Goal: Information Seeking & Learning: Learn about a topic

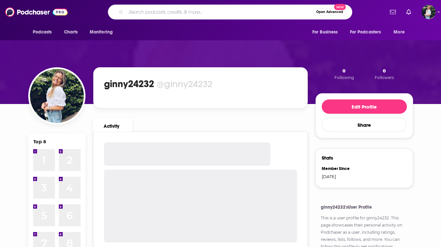
click at [242, 12] on input "Search podcasts, credits, & more..." at bounding box center [220, 12] width 188 height 10
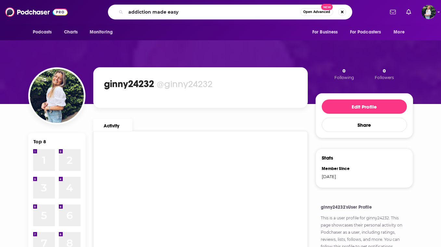
type input "addiction made easy"
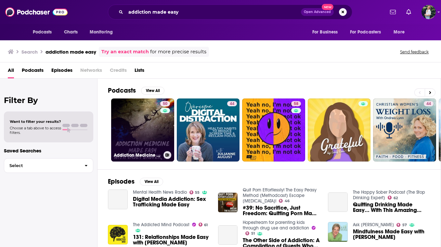
click at [131, 141] on link "50 Addiction Medicine Made Easy | Fighting back against addiction" at bounding box center [142, 130] width 63 height 63
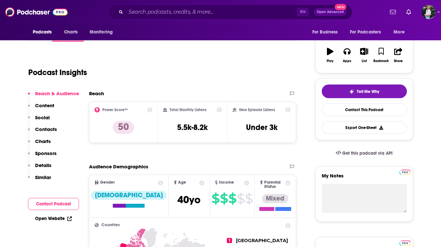
scroll to position [98, 0]
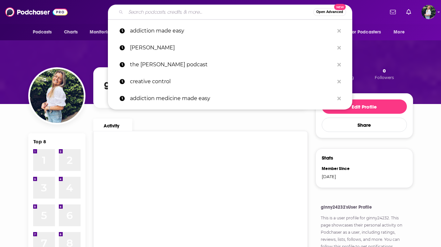
click at [134, 12] on input "Search podcasts, credits, & more..." at bounding box center [220, 12] width 188 height 10
paste input "Wedding Confessionals"
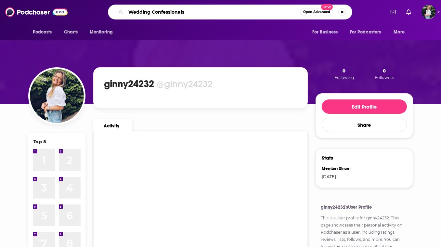
type input "Wedding Confessionals"
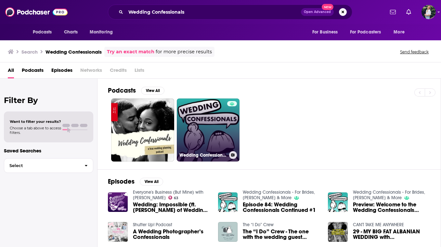
click at [220, 141] on link "Wedding Confessionals - For Brides, [PERSON_NAME] & More" at bounding box center [208, 130] width 63 height 63
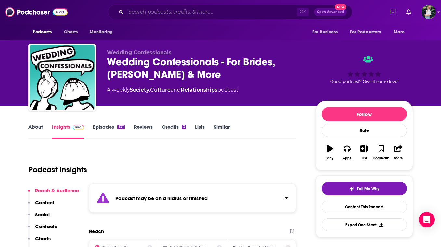
click at [220, 8] on input "Search podcasts, credits, & more..." at bounding box center [211, 12] width 171 height 10
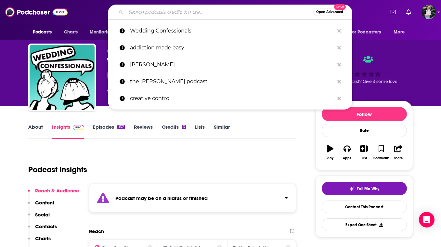
paste input "Marriage and Martinis"
type input "Marriage and Martinis"
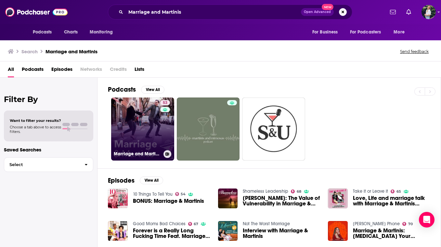
click at [145, 131] on link "53 Marriage and Martinis" at bounding box center [142, 129] width 63 height 63
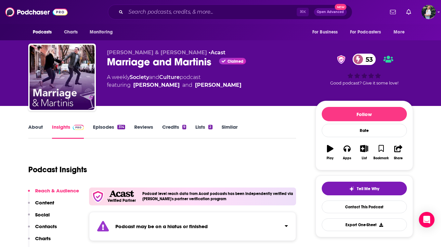
click at [224, 127] on link "Similar" at bounding box center [230, 131] width 16 height 15
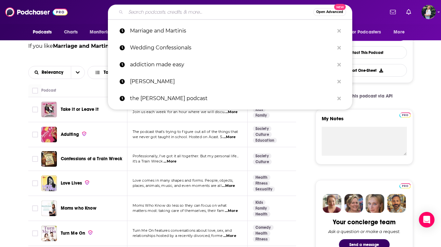
click at [155, 16] on input "Search podcasts, credits, & more..." at bounding box center [220, 12] width 188 height 10
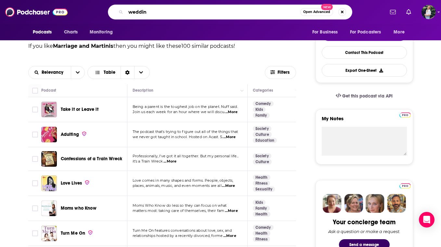
type input "wedding"
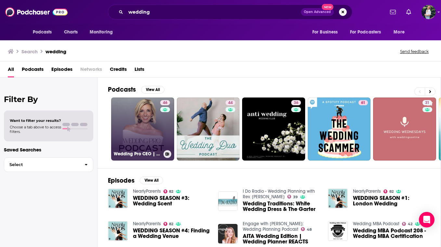
click at [141, 148] on link "46 Wedding Pro CEO | Building Profitable Wedding Businesses" at bounding box center [142, 129] width 63 height 63
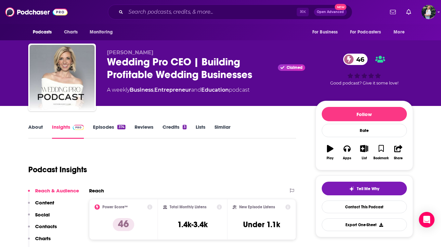
click at [38, 124] on link "About" at bounding box center [35, 131] width 15 height 15
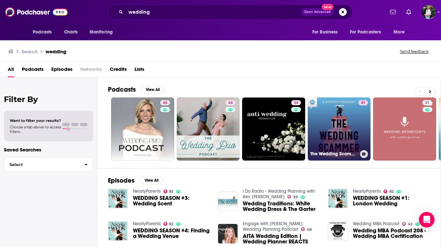
click at [337, 126] on link "61 The Wedding Scammer" at bounding box center [339, 129] width 63 height 63
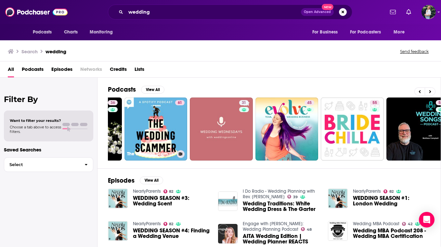
scroll to position [0, 184]
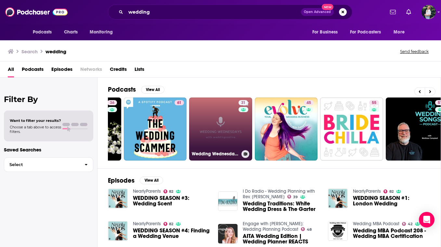
click at [219, 126] on link "31 Wedding Wednesdays with weddingsonline" at bounding box center [220, 129] width 63 height 63
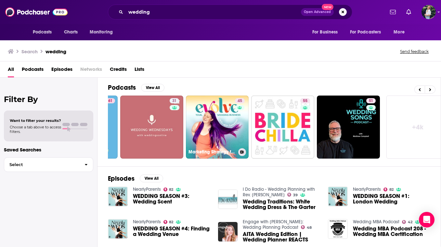
scroll to position [0, 264]
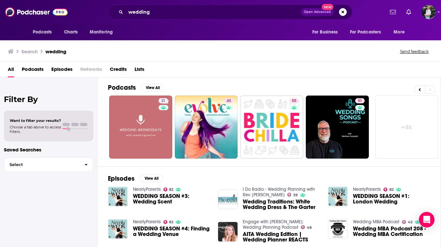
click at [417, 133] on link "+ 4k" at bounding box center [407, 127] width 63 height 63
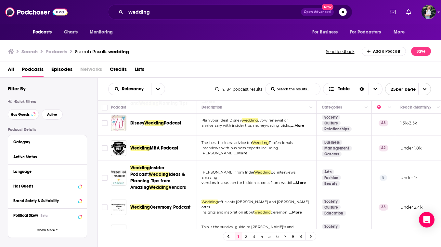
scroll to position [538, 0]
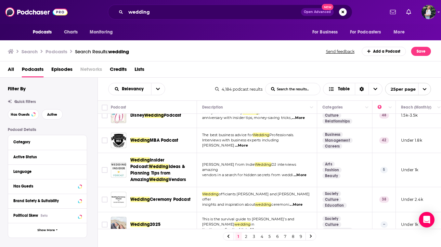
click at [245, 237] on link "2" at bounding box center [246, 236] width 7 height 8
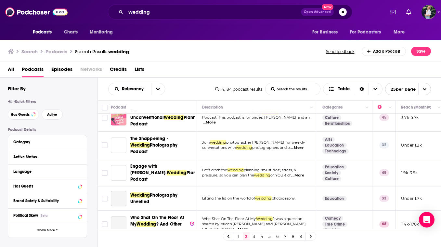
scroll to position [520, 0]
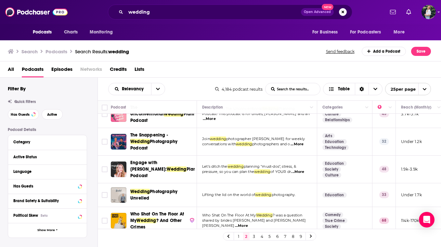
click at [254, 235] on link "3" at bounding box center [254, 236] width 7 height 8
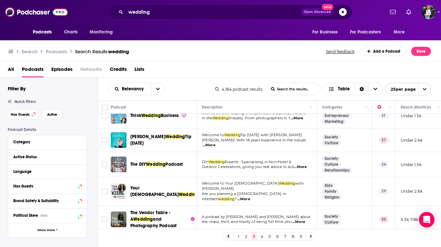
scroll to position [157, 0]
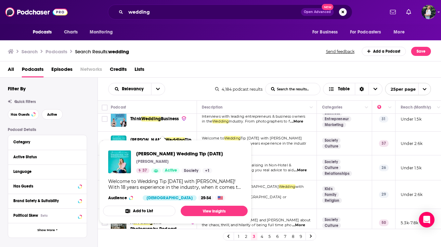
drag, startPoint x: 135, startPoint y: 153, endPoint x: 237, endPoint y: 157, distance: 102.5
click at [223, 157] on div "[PERSON_NAME] Wedding Tip [DATE] [PERSON_NAME] 37 Active Society + 1" at bounding box center [165, 162] width 115 height 23
copy span "[PERSON_NAME] Wedding Tip [DATE]"
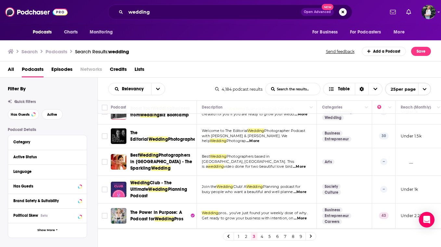
scroll to position [505, 0]
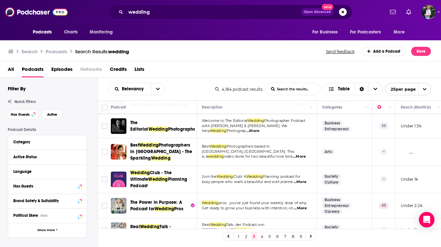
click at [261, 238] on link "4" at bounding box center [262, 236] width 7 height 8
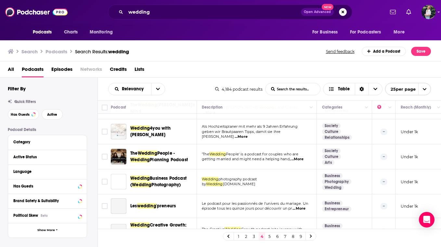
scroll to position [101, 0]
